Goal: Task Accomplishment & Management: Use online tool/utility

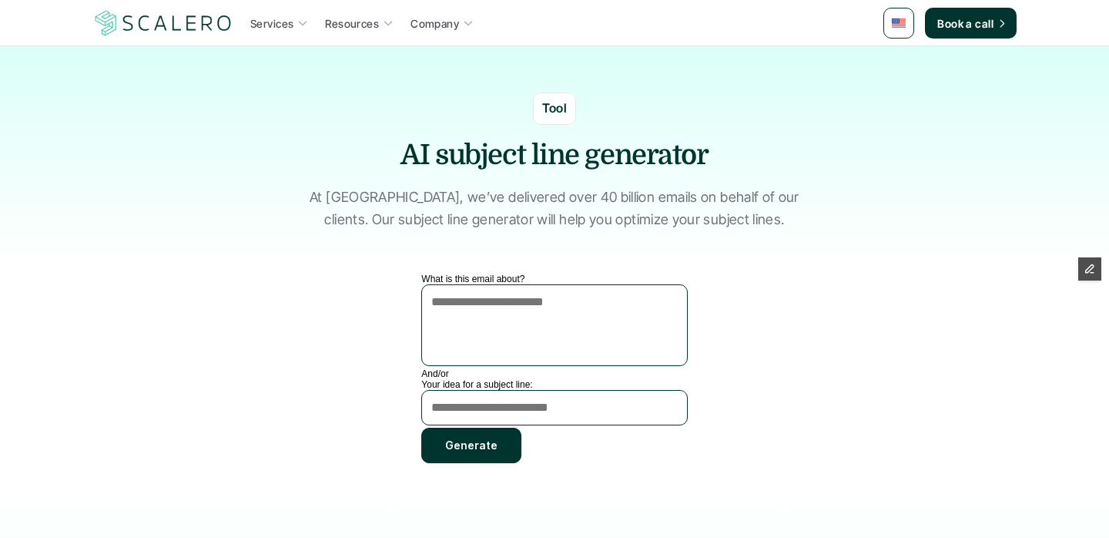
click at [463, 321] on textarea "What is this email about?" at bounding box center [554, 325] width 266 height 82
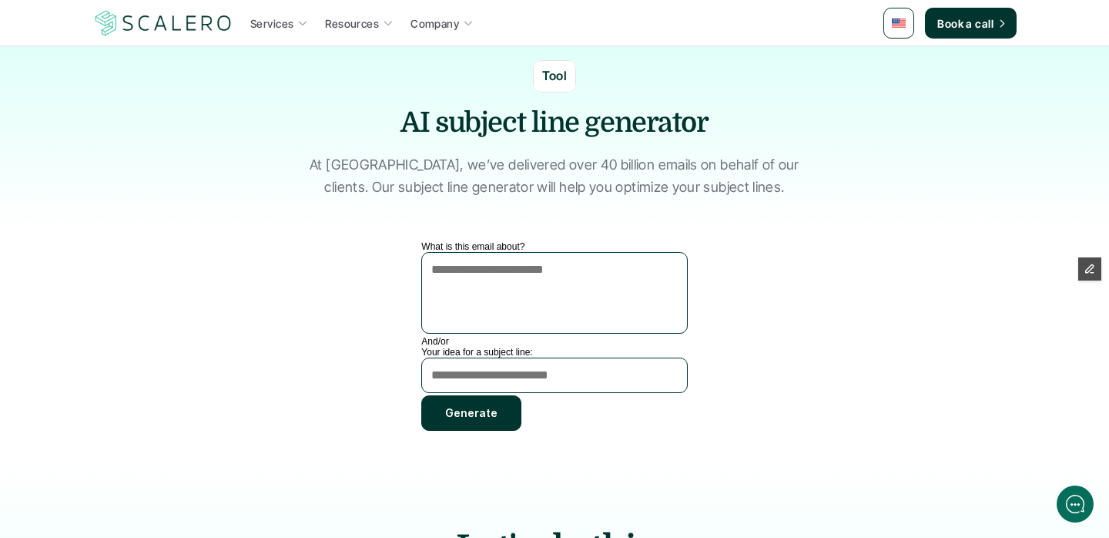
scroll to position [45, 0]
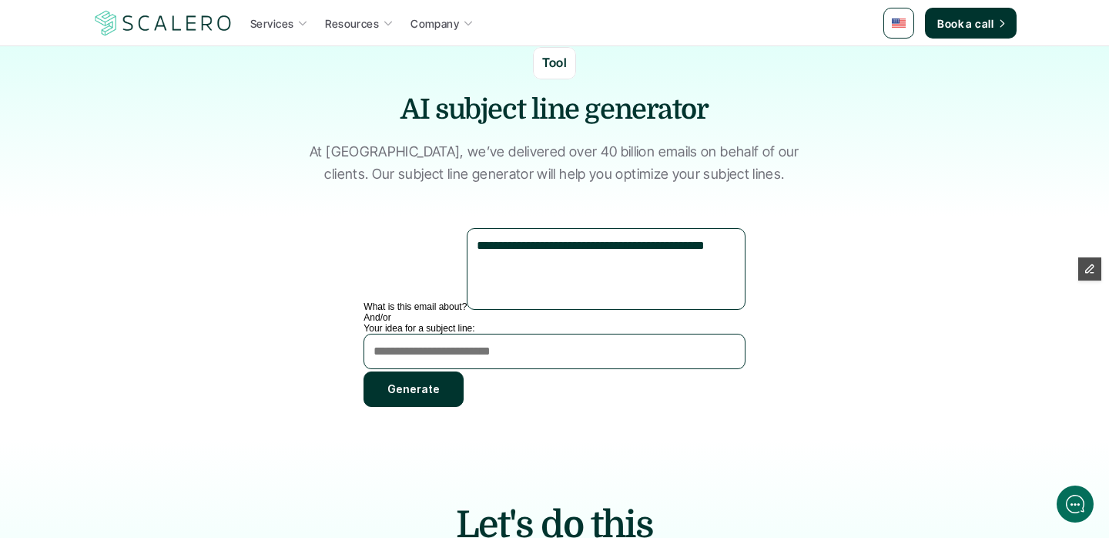
type textarea "**********"
click at [464, 404] on button "Generate" at bounding box center [414, 388] width 100 height 35
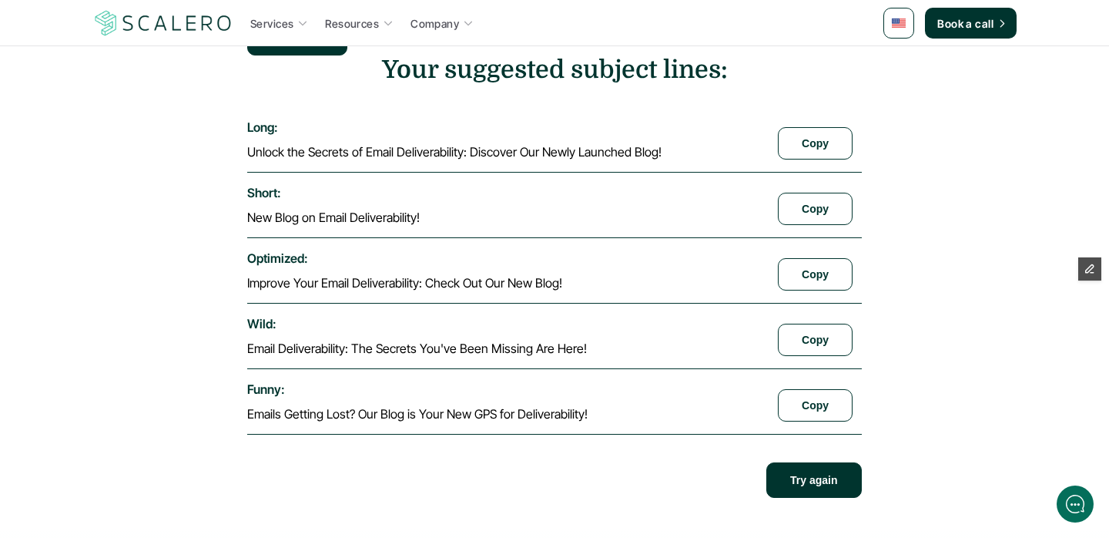
scroll to position [401, 0]
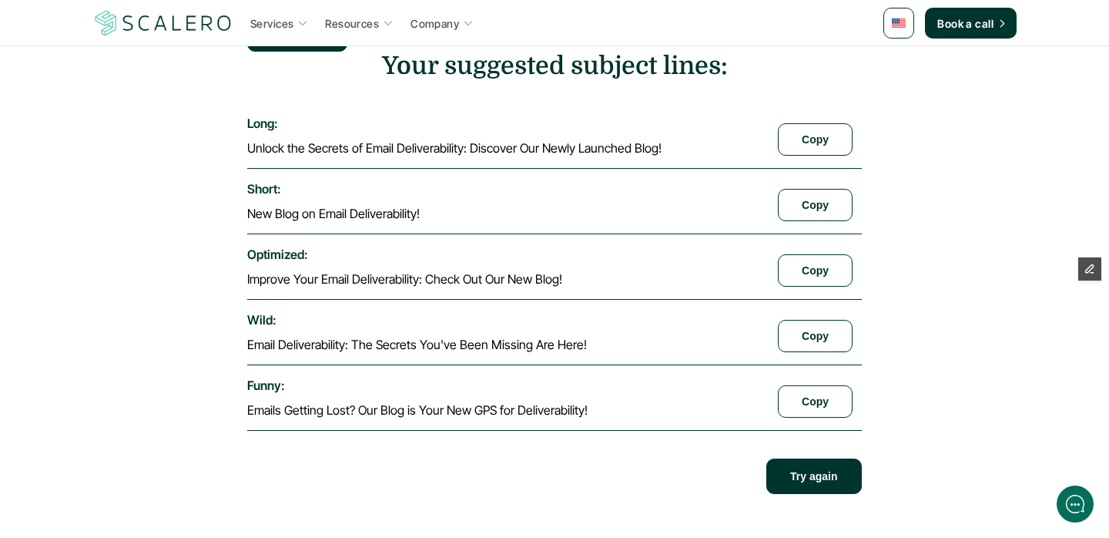
click at [471, 156] on p "Unlock the Secrets of Email Deliverability: Discover Our Newly Launched Blog!" at bounding box center [454, 147] width 414 height 15
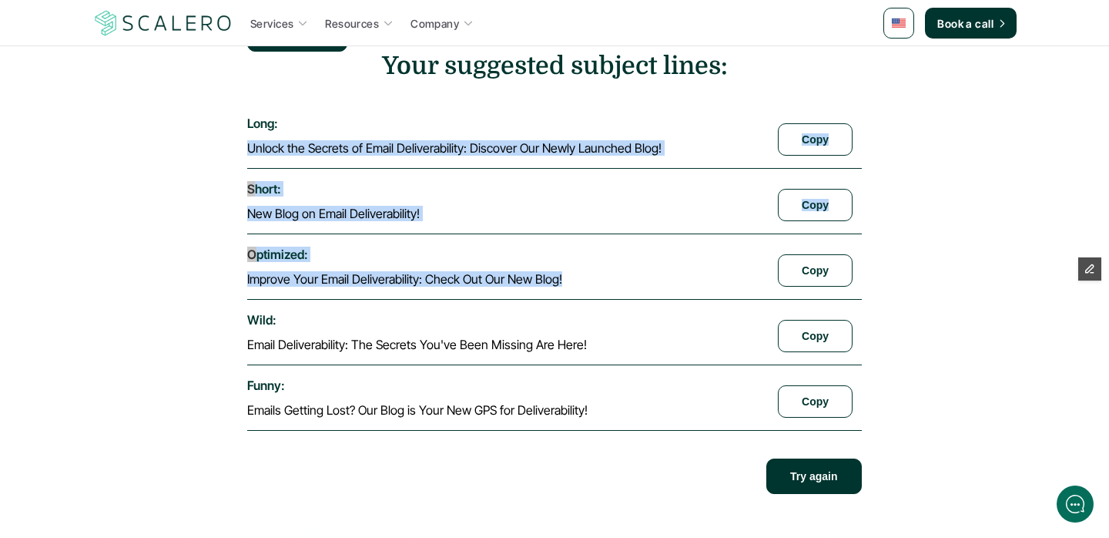
drag, startPoint x: 471, startPoint y: 157, endPoint x: 512, endPoint y: 293, distance: 141.6
click at [512, 293] on section "Your suggested subject lines: long : Unlock the Secrets of Email Deliverability…" at bounding box center [554, 273] width 614 height 442
click at [512, 287] on p "Improve Your Email Deliverability: Check Out Our New Blog!" at bounding box center [404, 278] width 315 height 15
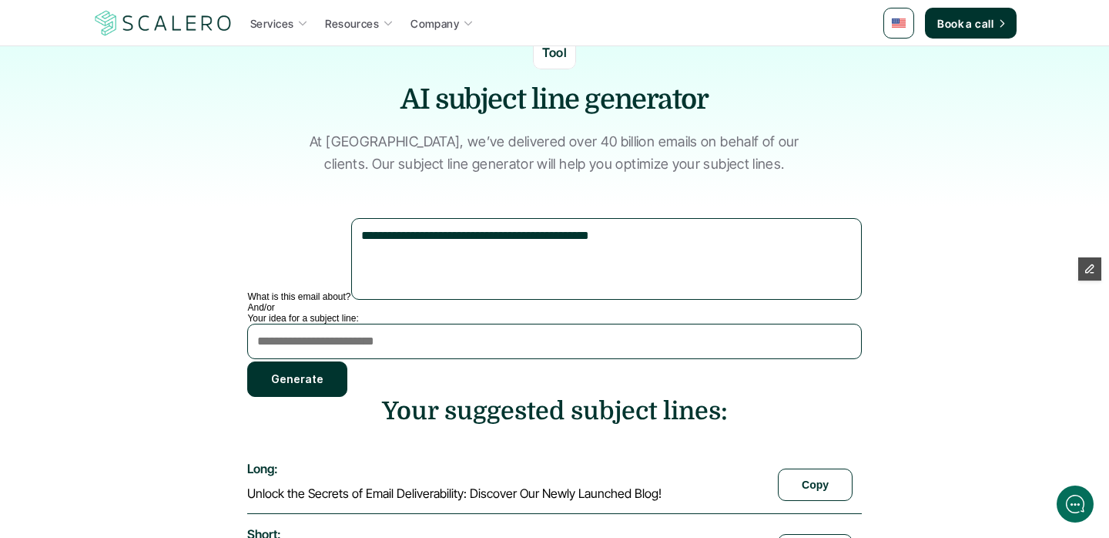
scroll to position [0, 0]
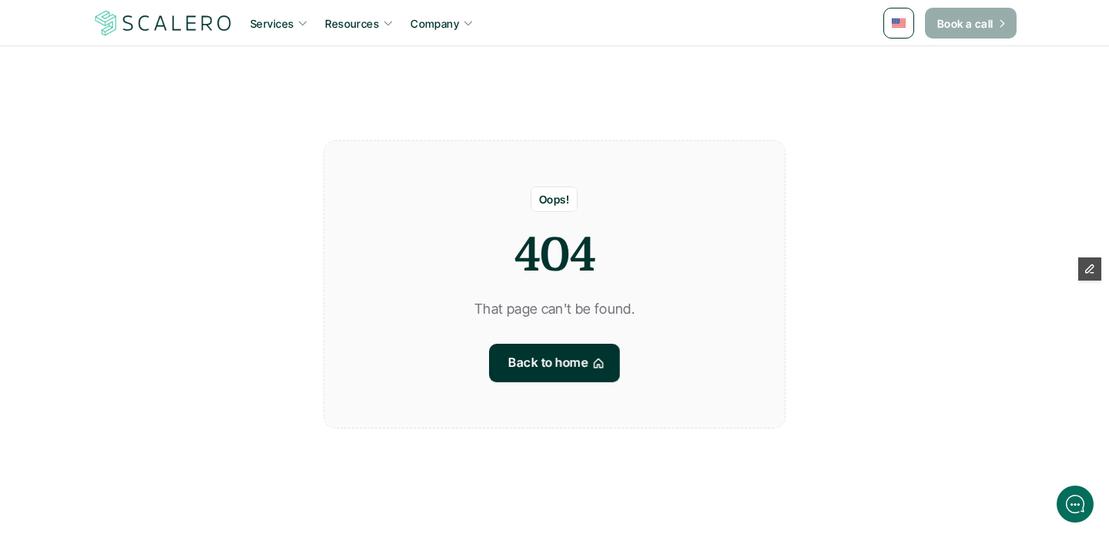
click at [986, 27] on p "Book a call" at bounding box center [965, 23] width 56 height 16
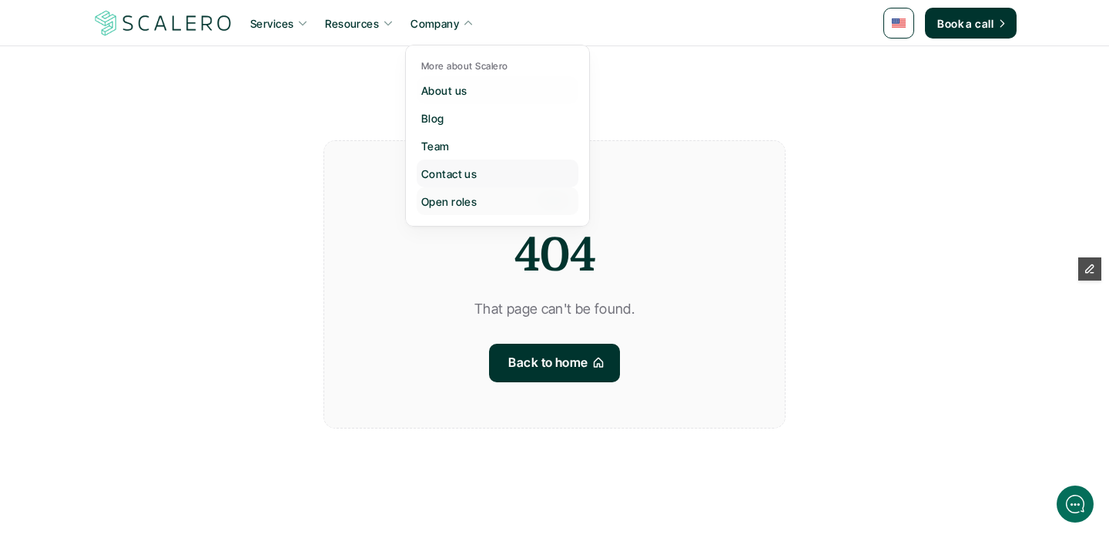
click at [444, 174] on p "Contact us" at bounding box center [448, 174] width 55 height 16
